Goal: Information Seeking & Learning: Find specific fact

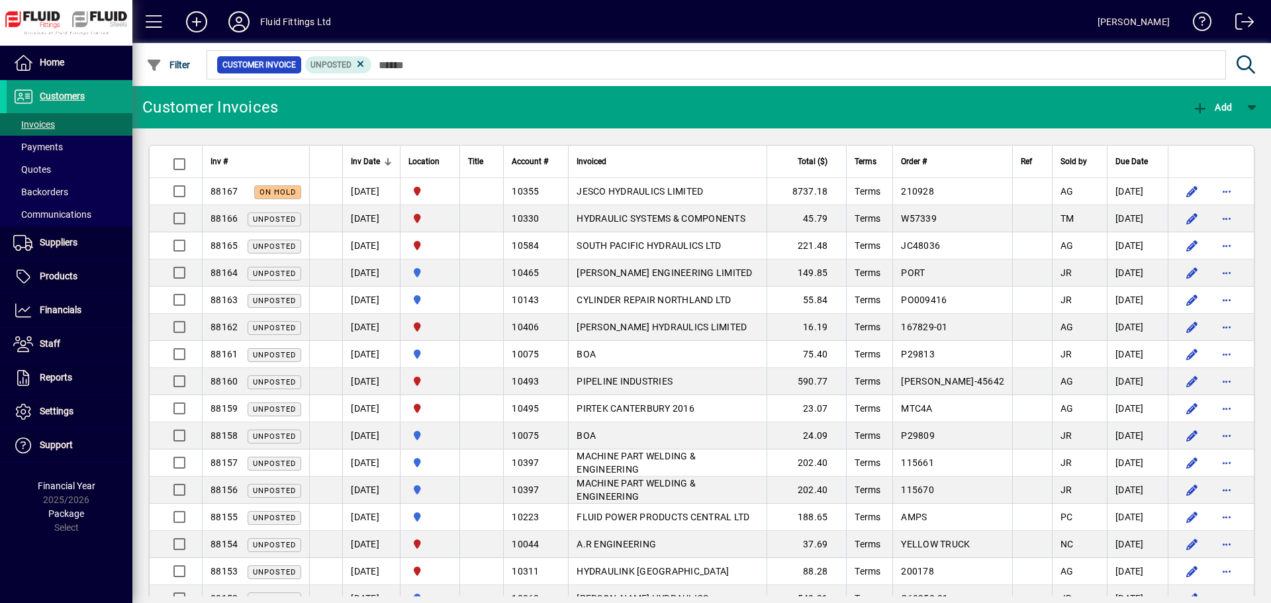
click at [414, 61] on input "text" at bounding box center [793, 65] width 843 height 19
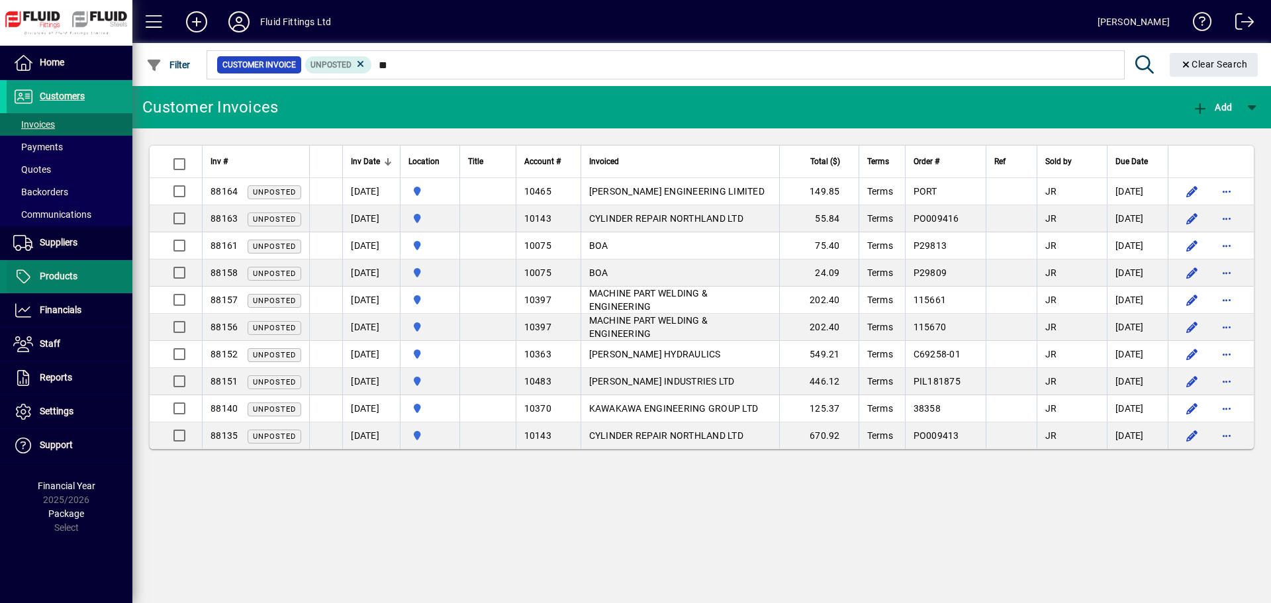
type input "**"
click at [65, 269] on span "Products" at bounding box center [42, 277] width 71 height 16
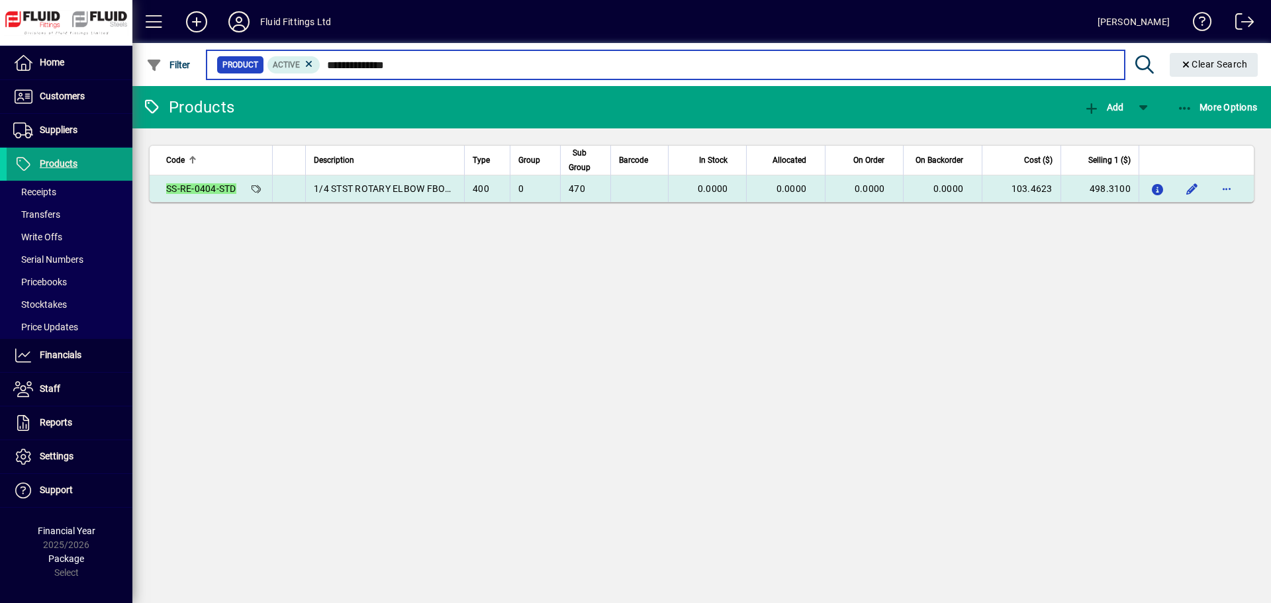
type input "**********"
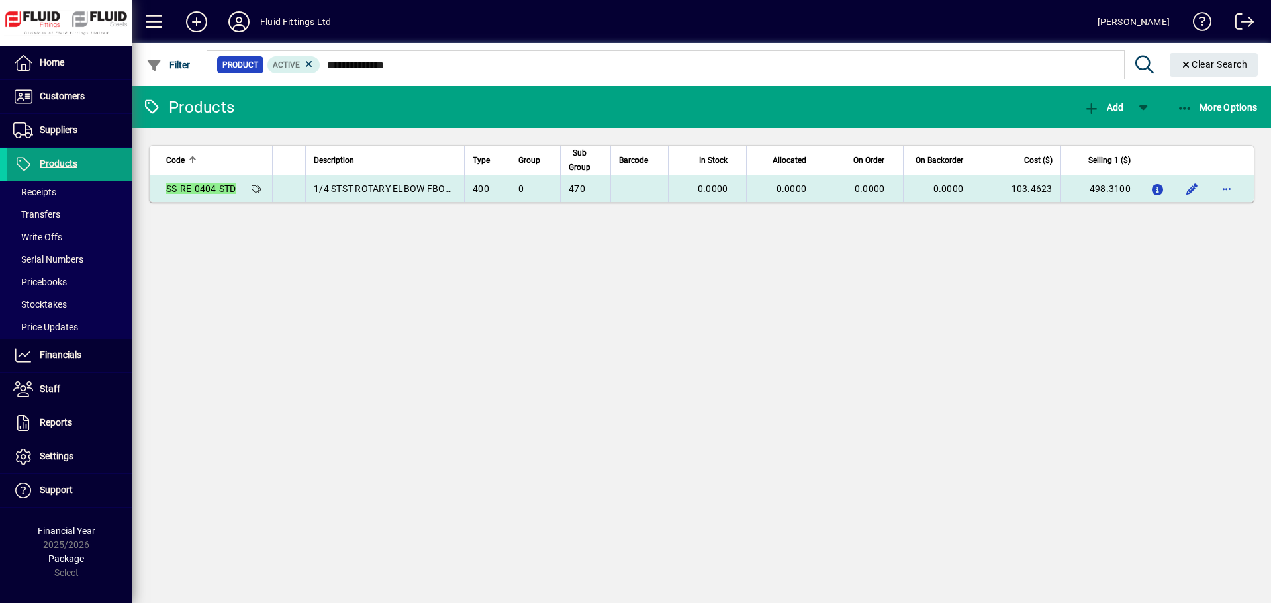
click at [213, 185] on em "SS-RE-0404-STD" at bounding box center [201, 188] width 70 height 11
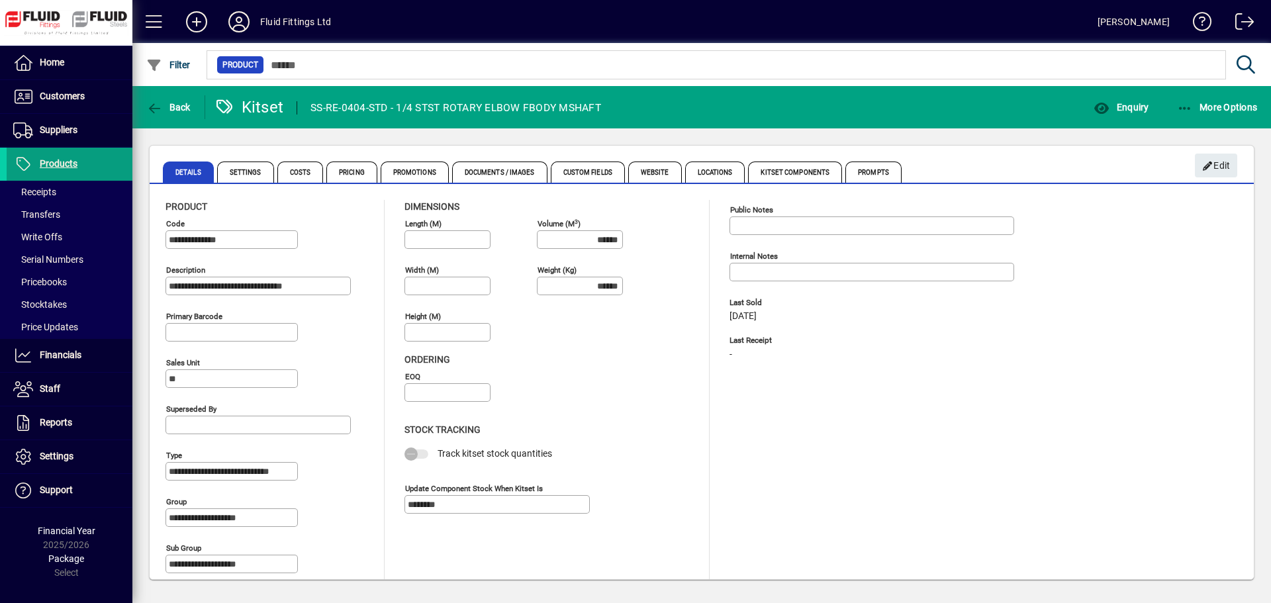
scroll to position [0, 3]
drag, startPoint x: 171, startPoint y: 286, endPoint x: 437, endPoint y: 316, distance: 268.4
click at [437, 316] on div "**********" at bounding box center [701, 392] width 1072 height 384
click at [49, 60] on span "Home" at bounding box center [52, 62] width 24 height 11
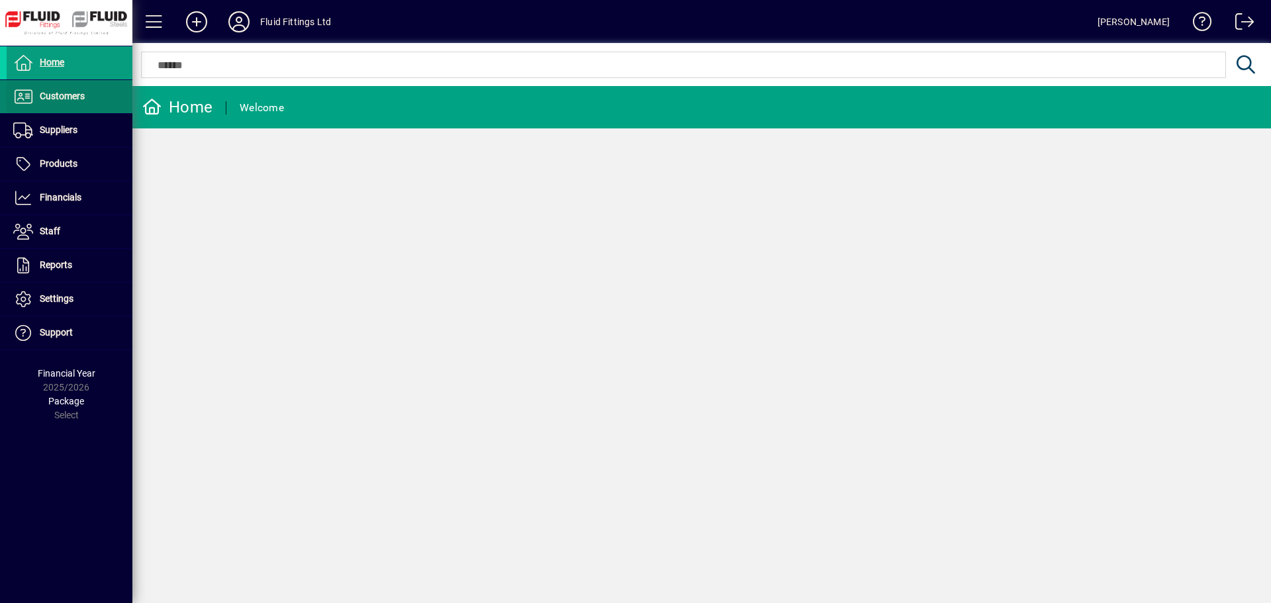
click at [56, 99] on span "Customers" at bounding box center [62, 96] width 45 height 11
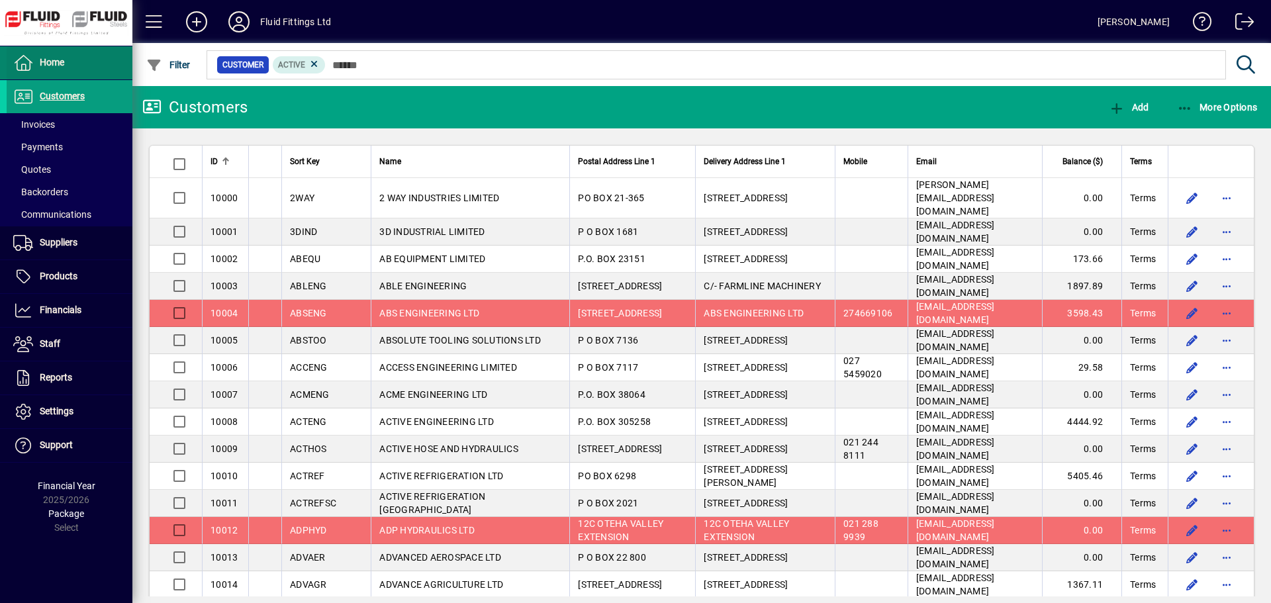
click at [48, 71] on span at bounding box center [70, 63] width 126 height 32
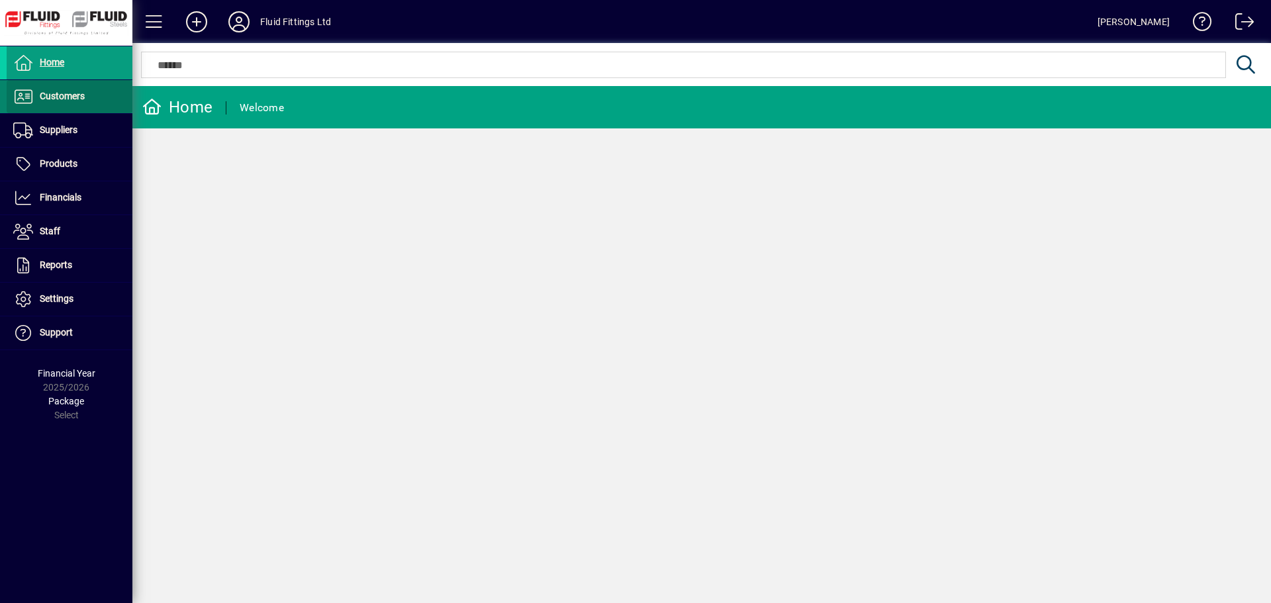
click at [53, 89] on span "Customers" at bounding box center [46, 97] width 78 height 16
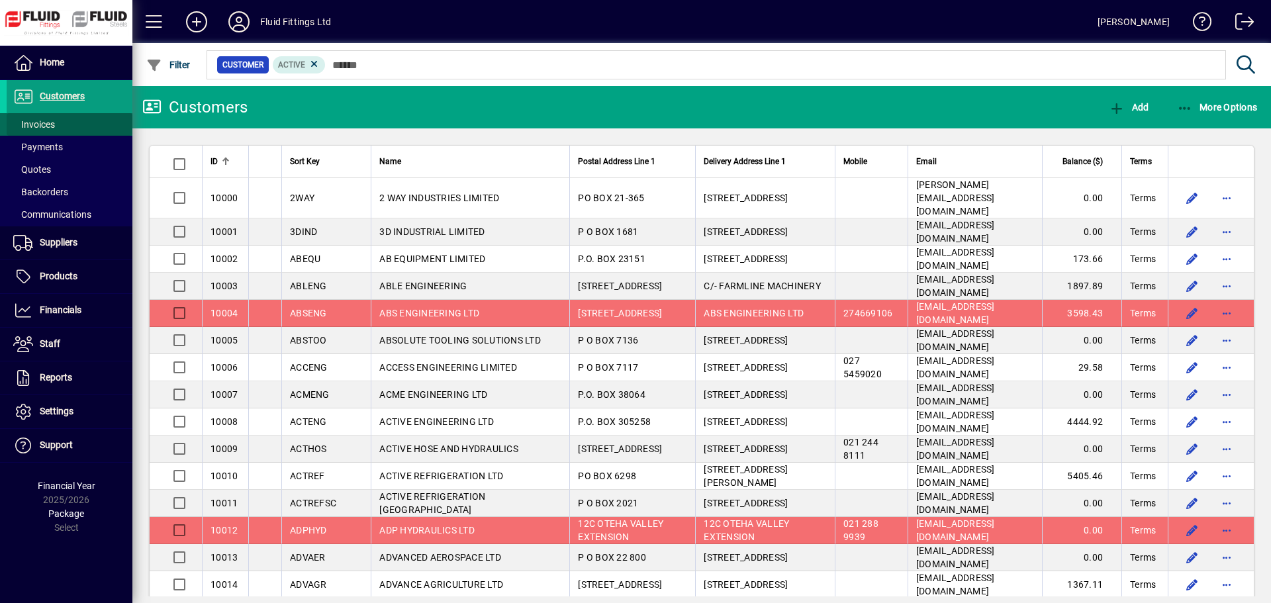
click at [66, 123] on span at bounding box center [70, 125] width 126 height 32
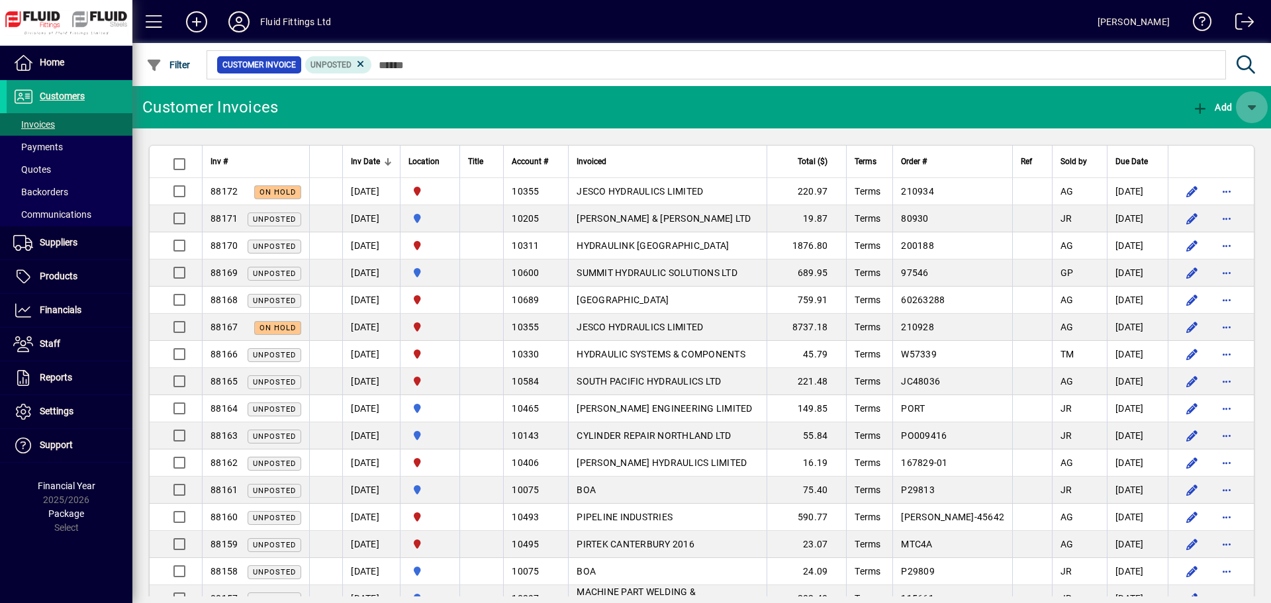
click at [1257, 105] on span "button" at bounding box center [1252, 107] width 32 height 32
drag, startPoint x: 87, startPoint y: 88, endPoint x: 64, endPoint y: 107, distance: 29.7
click at [83, 93] on div at bounding box center [635, 301] width 1271 height 603
click at [65, 95] on span "Customers" at bounding box center [62, 96] width 45 height 11
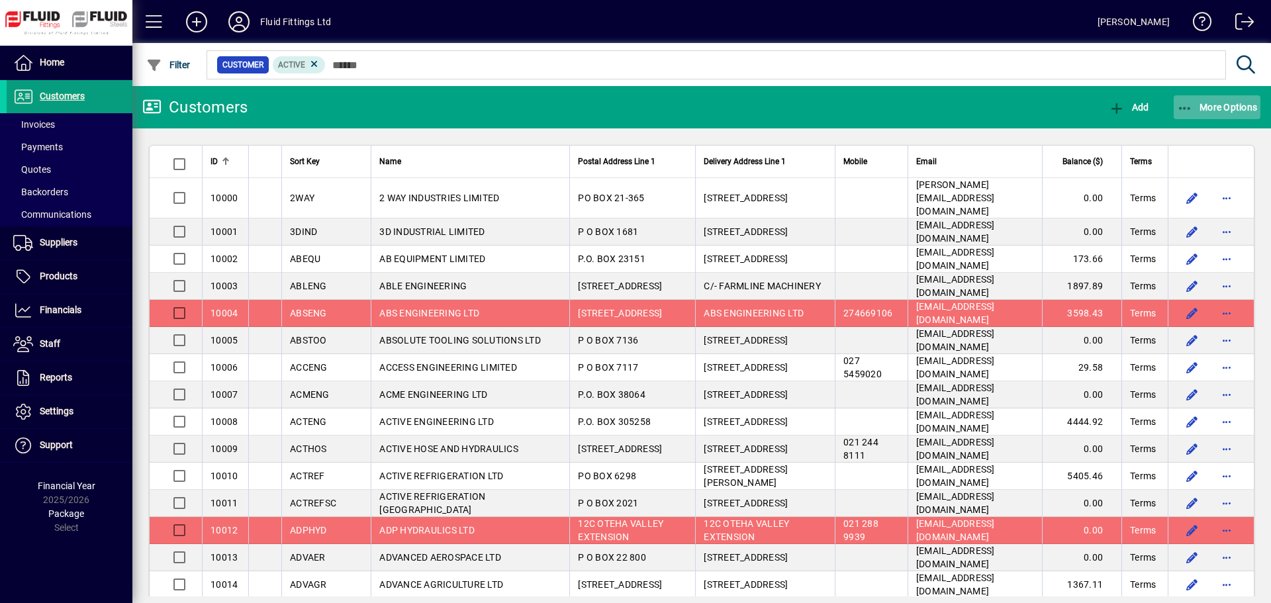
click at [1232, 104] on span "More Options" at bounding box center [1217, 107] width 81 height 11
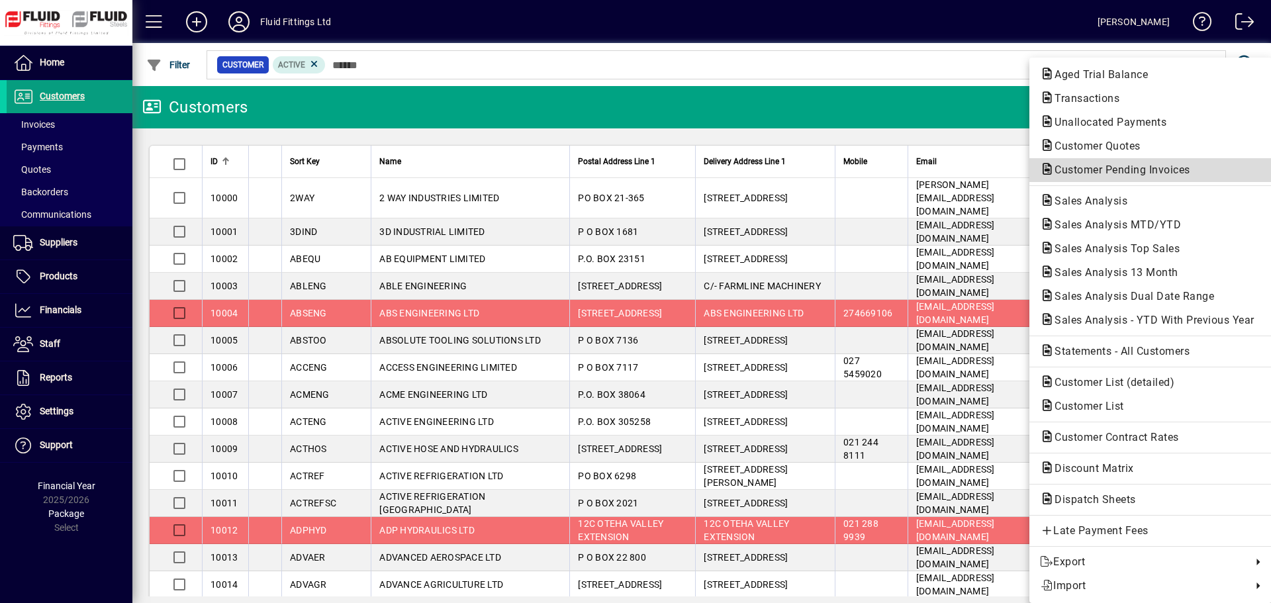
click at [1124, 170] on span "Customer Pending Invoices" at bounding box center [1118, 169] width 157 height 13
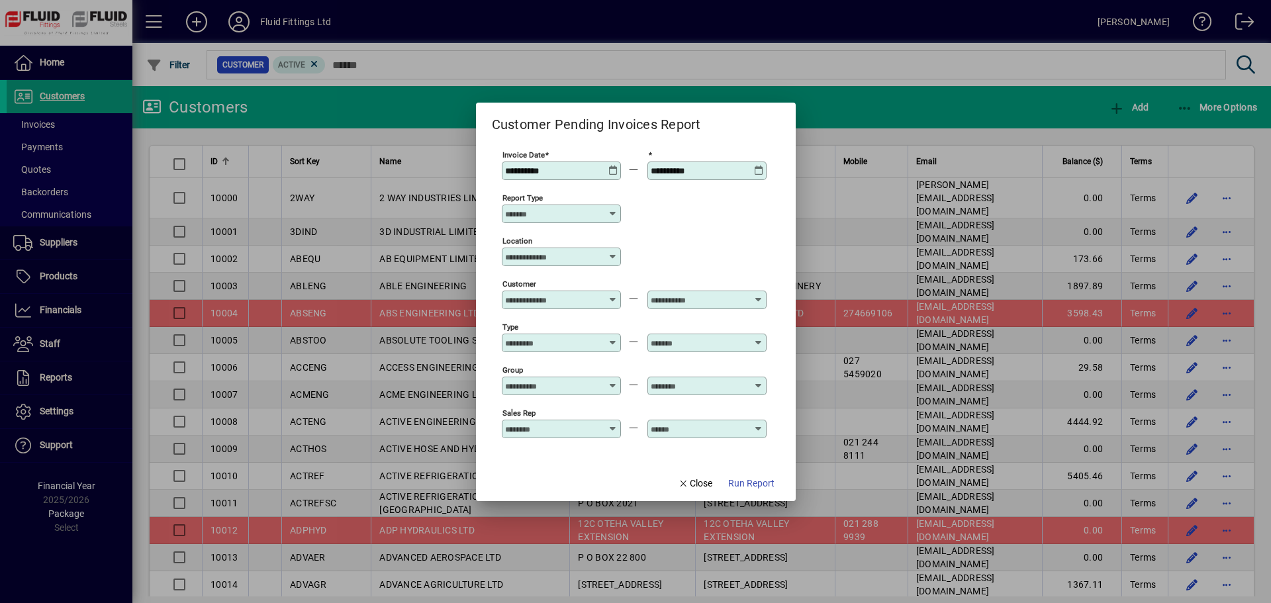
click at [740, 479] on span "Run Report" at bounding box center [751, 483] width 46 height 14
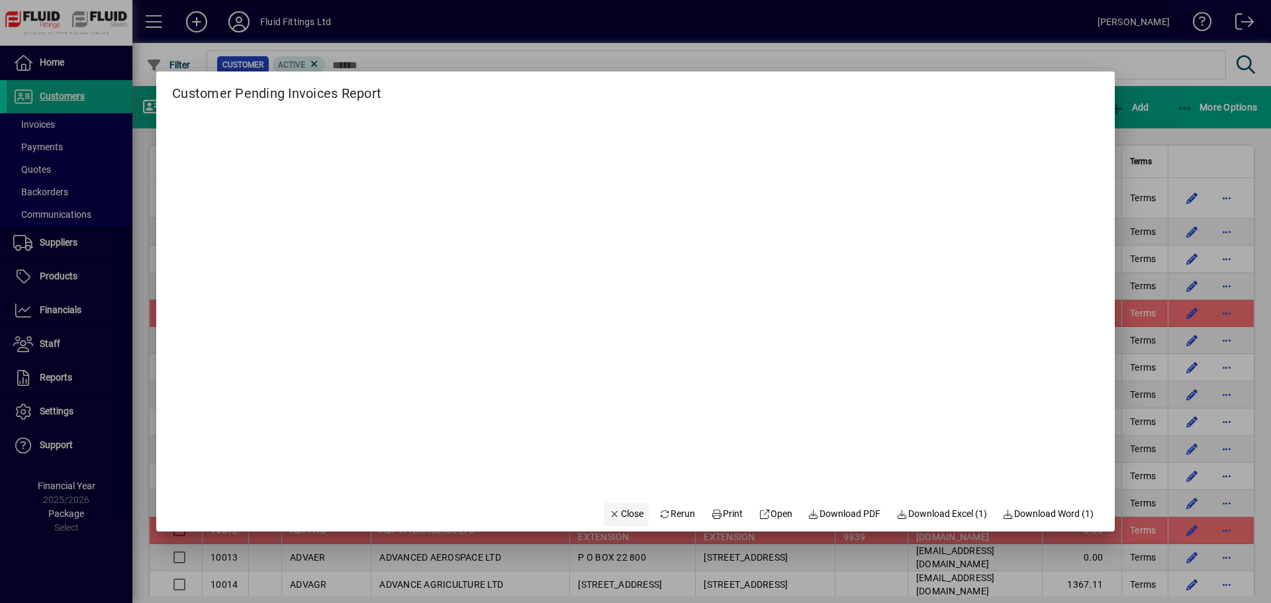
click at [621, 510] on span "Close" at bounding box center [626, 514] width 34 height 14
